Goal: Information Seeking & Learning: Understand process/instructions

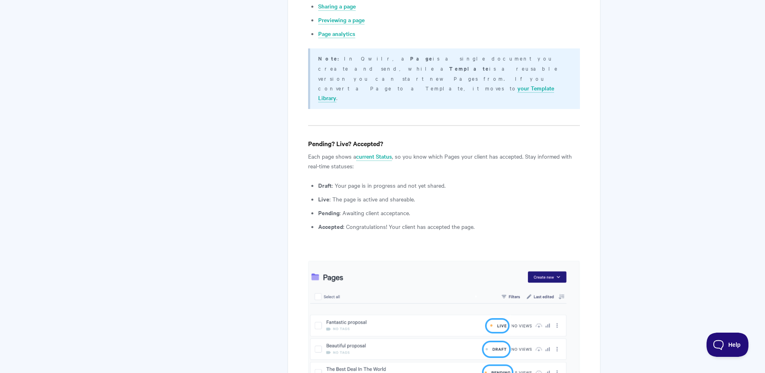
scroll to position [497, 0]
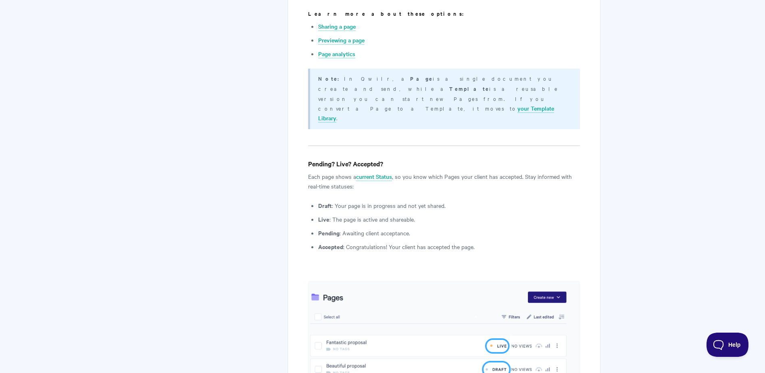
drag, startPoint x: 423, startPoint y: 216, endPoint x: 630, endPoint y: 164, distance: 213.3
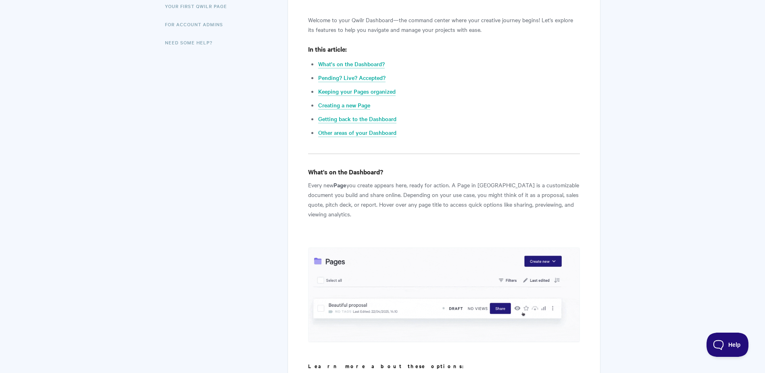
scroll to position [0, 0]
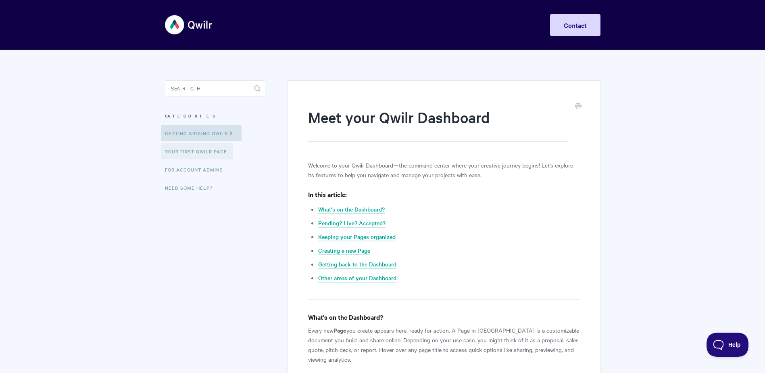
click at [220, 150] on link "Your First Qwilr Page" at bounding box center [197, 151] width 72 height 16
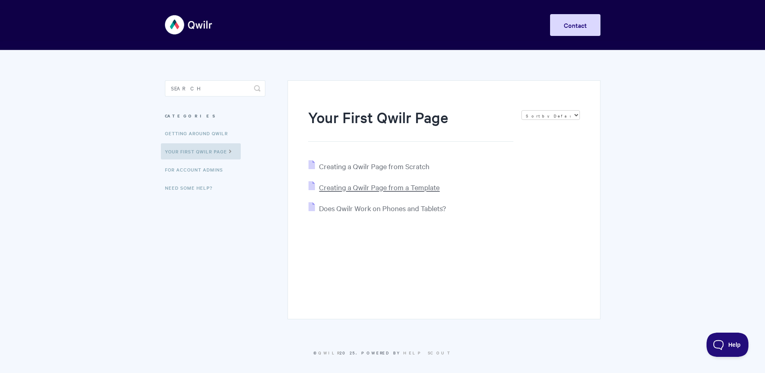
click at [360, 187] on span "Creating a Qwilr Page from a Template" at bounding box center [379, 186] width 121 height 9
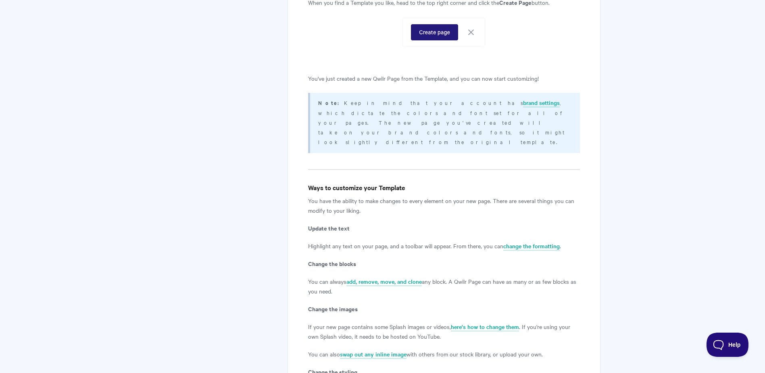
scroll to position [1171, 0]
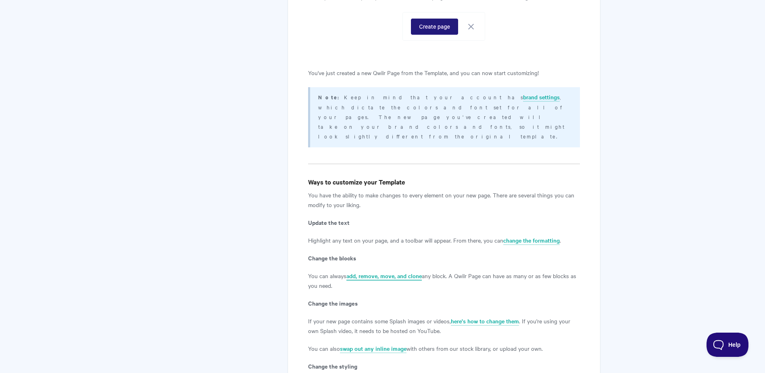
click at [383, 271] on link "add, remove, move, and clone" at bounding box center [383, 275] width 75 height 9
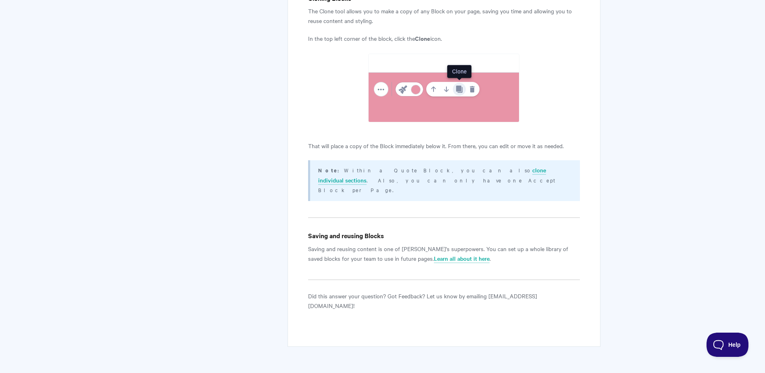
scroll to position [955, 0]
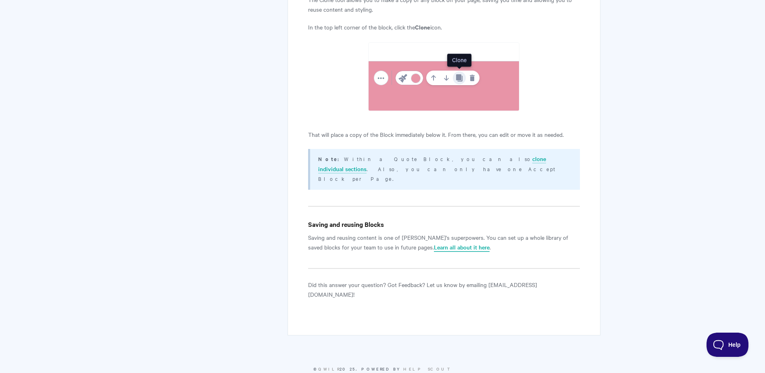
click at [434, 243] on link "Learn all about it here" at bounding box center [462, 247] width 56 height 9
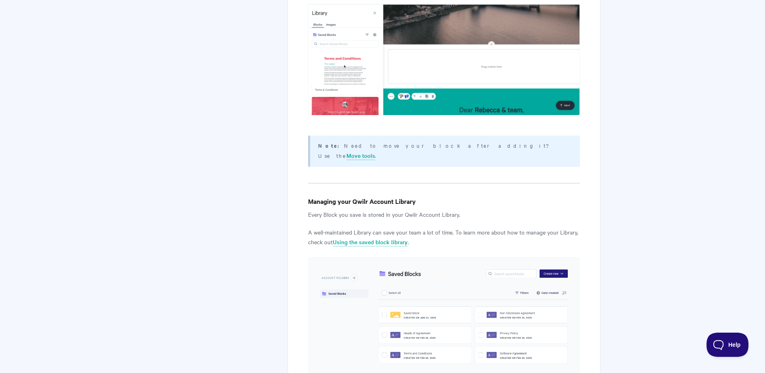
scroll to position [1540, 0]
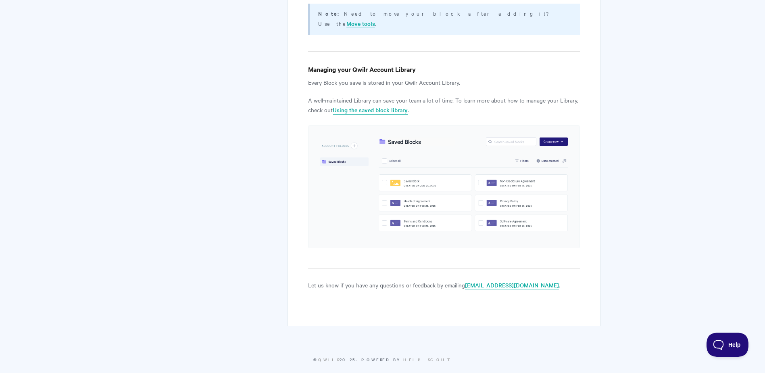
click at [369, 106] on link "Using the saved block library" at bounding box center [370, 110] width 75 height 9
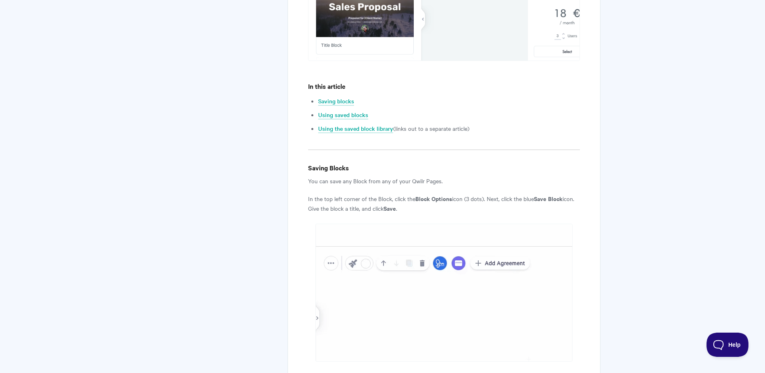
scroll to position [0, 0]
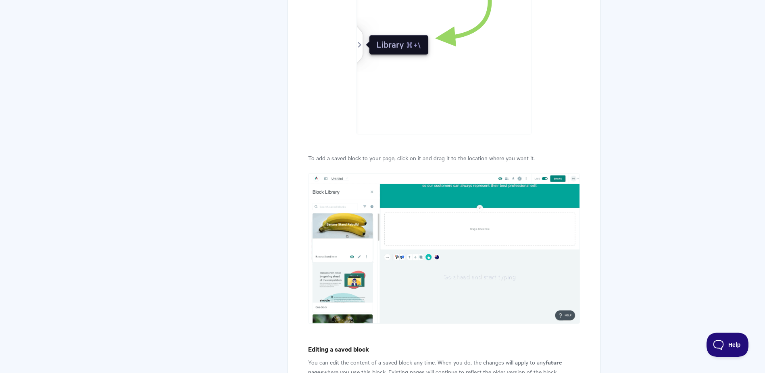
scroll to position [766, 0]
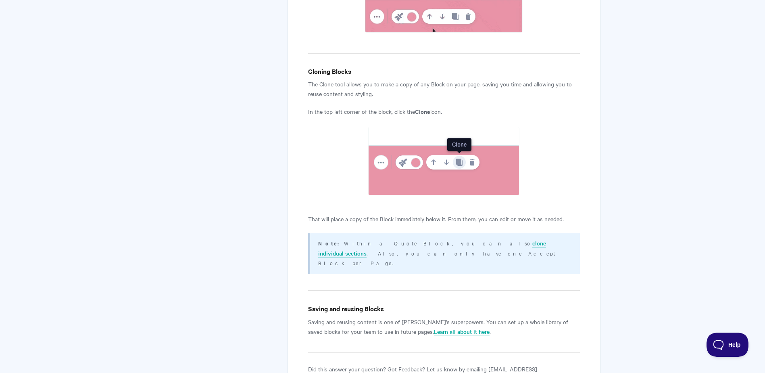
scroll to position [874, 0]
